Goal: Transaction & Acquisition: Purchase product/service

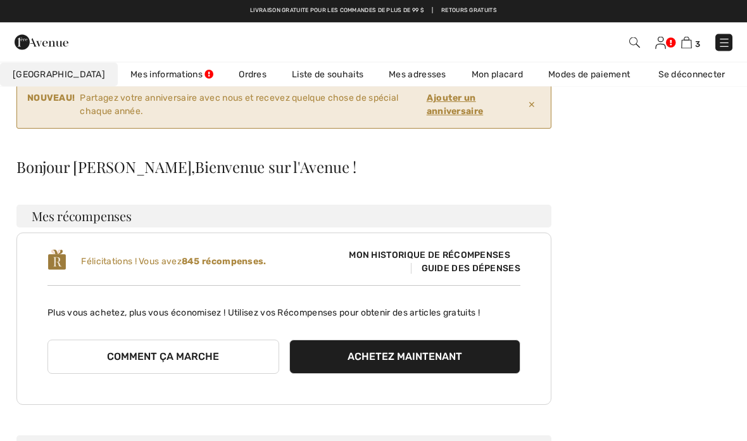
scroll to position [56, 0]
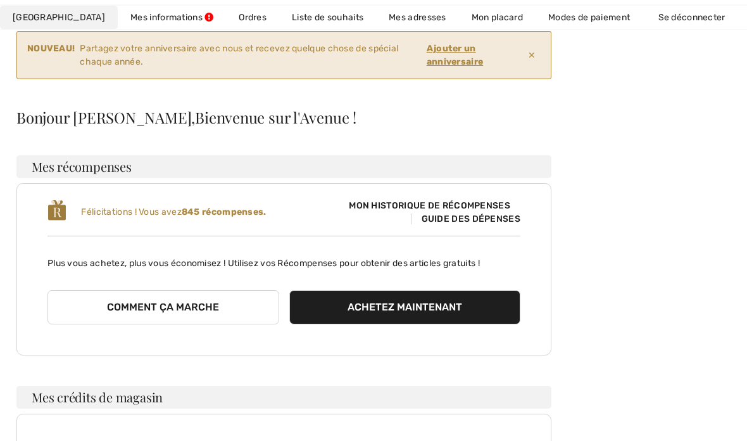
click at [722, 260] on div "NOUVEAU! Partagez votre anniversaire avec nous et recevez quelque chose de spéc…" at bounding box center [373, 419] width 717 height 780
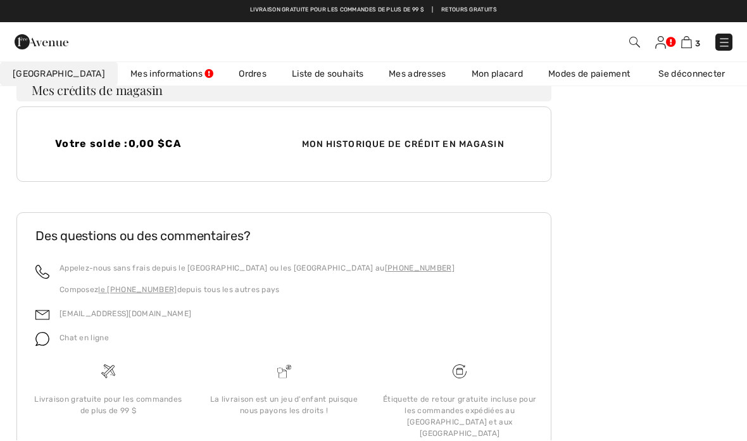
scroll to position [467, 0]
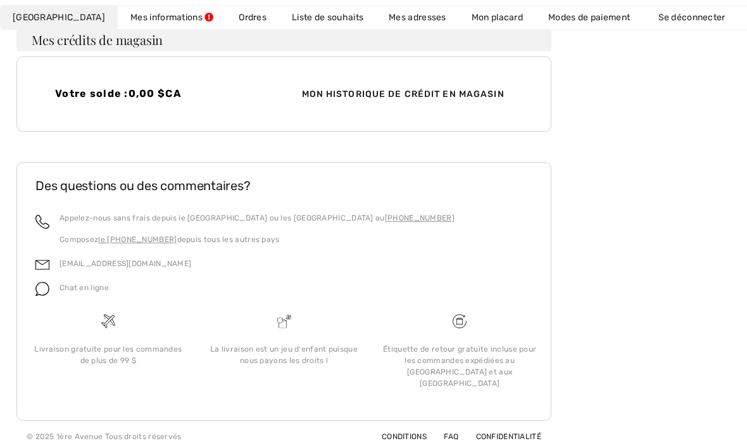
click at [461, 87] on span "Mon historique de crédit en magasin" at bounding box center [403, 93] width 223 height 13
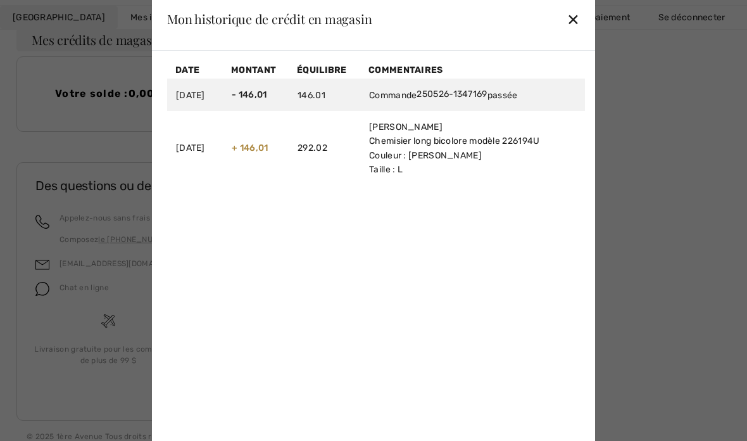
click at [191, 147] on font "13/05/2025" at bounding box center [190, 147] width 29 height 11
click at [579, 15] on font "✕" at bounding box center [573, 20] width 13 height 18
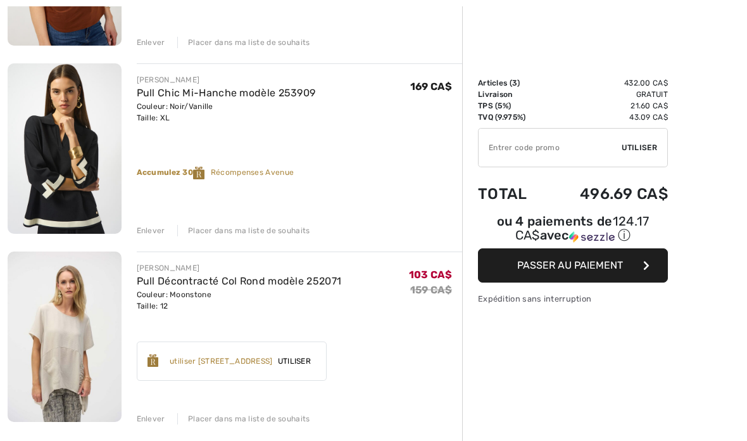
scroll to position [293, 0]
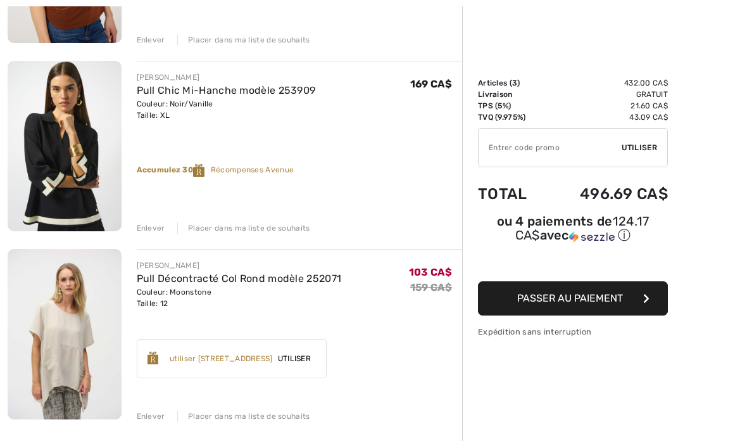
click at [58, 371] on img at bounding box center [65, 334] width 114 height 170
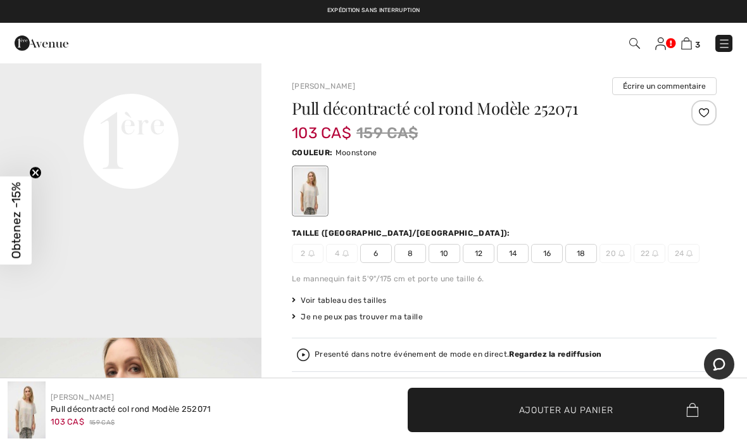
click at [697, 42] on span "3" at bounding box center [697, 44] width 5 height 9
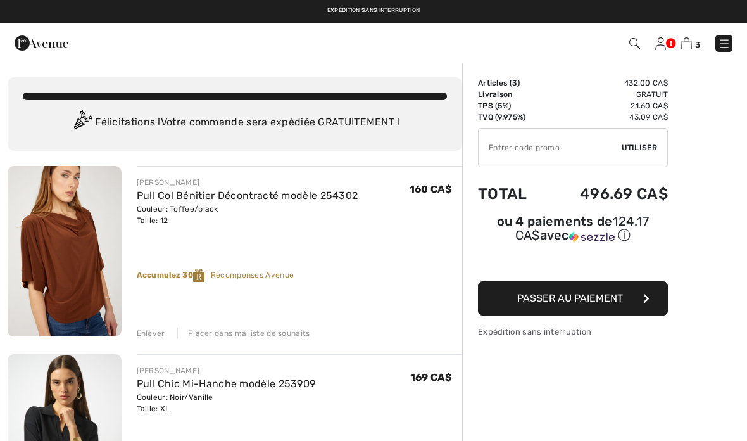
click at [61, 408] on img at bounding box center [65, 439] width 114 height 170
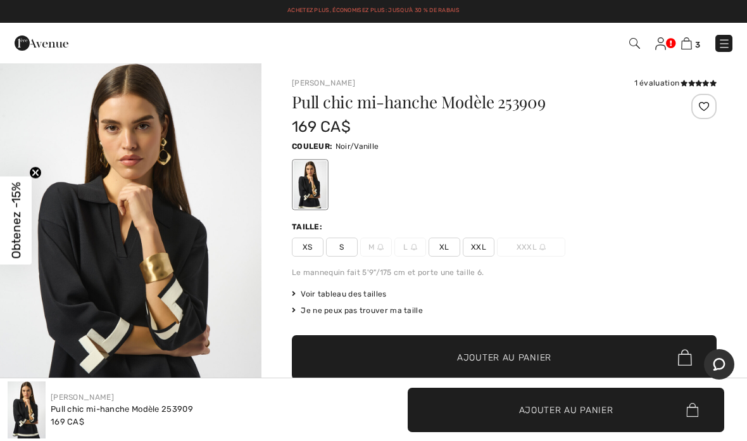
click at [690, 45] on img at bounding box center [686, 43] width 11 height 12
click at [699, 48] on span "3" at bounding box center [697, 44] width 5 height 9
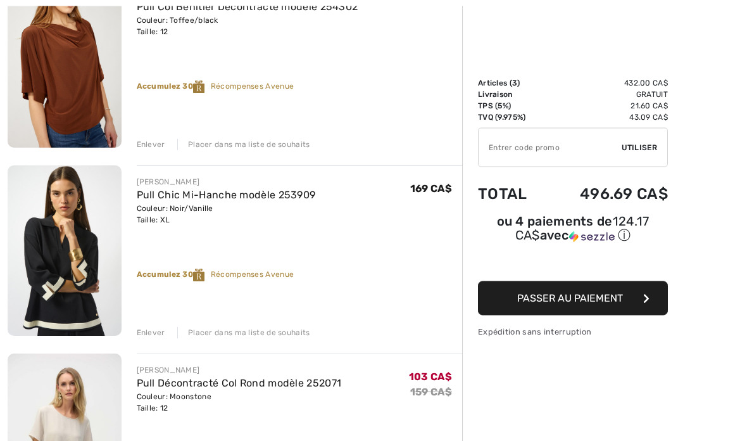
scroll to position [189, 0]
click at [145, 332] on div "Enlever" at bounding box center [151, 332] width 28 height 11
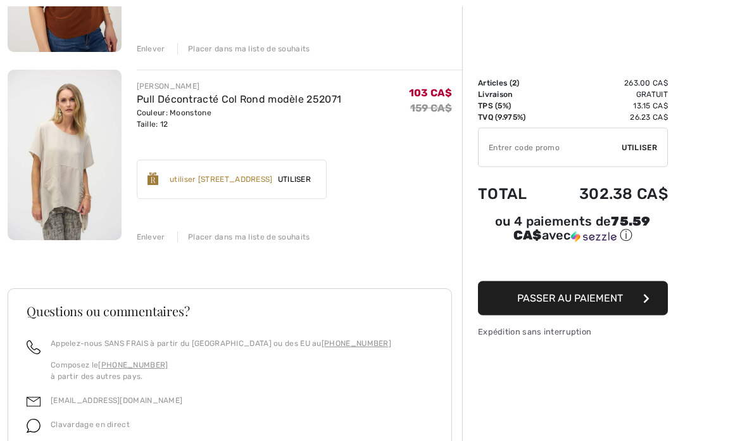
scroll to position [285, 0]
